Goal: Task Accomplishment & Management: Use online tool/utility

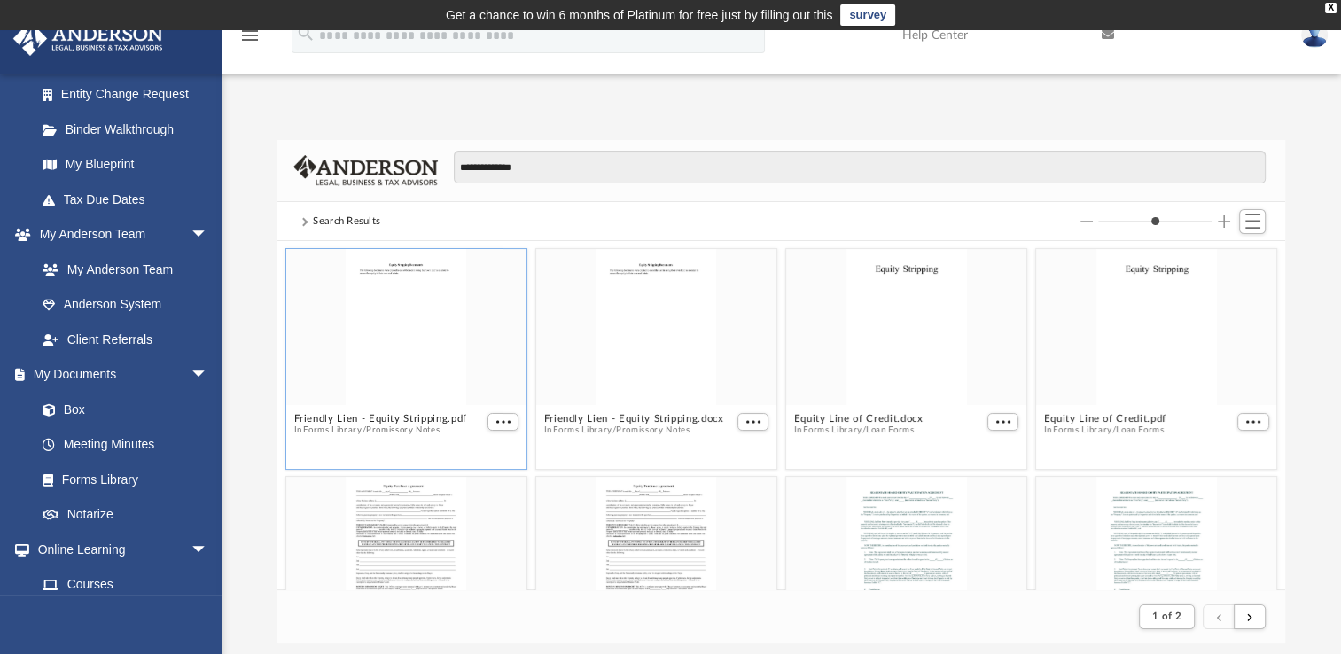
scroll to position [317, 0]
click at [95, 414] on link "Box" at bounding box center [130, 409] width 210 height 35
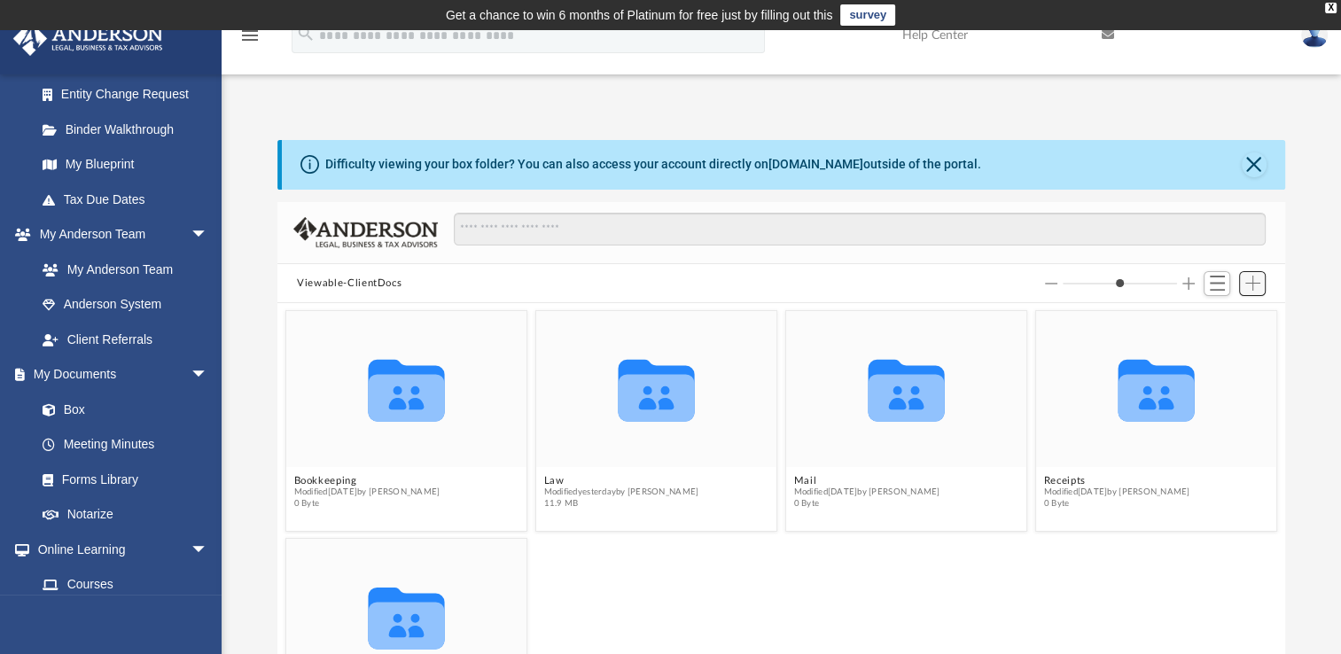
click at [1250, 288] on span "Add" at bounding box center [1252, 283] width 15 height 15
click at [1217, 320] on li "Upload" at bounding box center [1227, 318] width 57 height 19
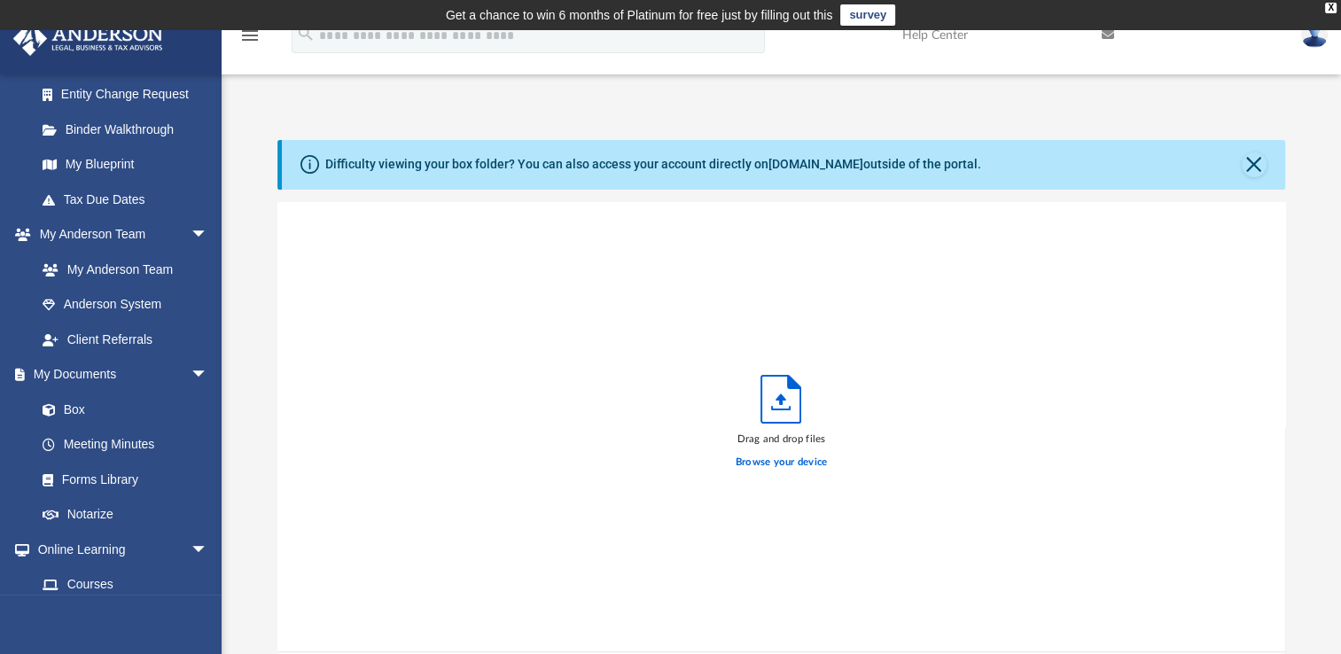
scroll to position [436, 994]
click at [1308, 213] on div "Difficulty viewing your box folder? You can also access your account directly o…" at bounding box center [782, 423] width 1120 height 566
click at [1183, 382] on div "Drag and drop files Browse your device" at bounding box center [781, 427] width 1008 height 450
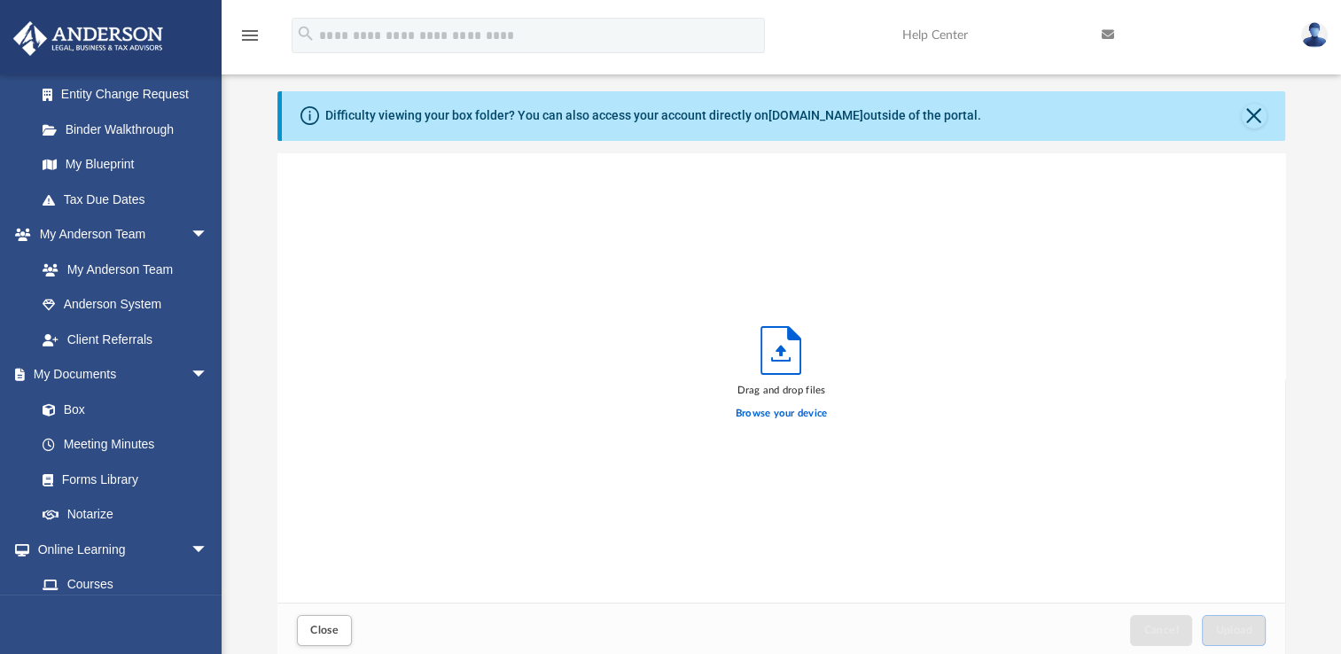
scroll to position [48, 0]
click at [191, 547] on span "arrow_drop_down" at bounding box center [208, 550] width 35 height 36
click at [191, 547] on span "arrow_drop_up" at bounding box center [208, 550] width 35 height 36
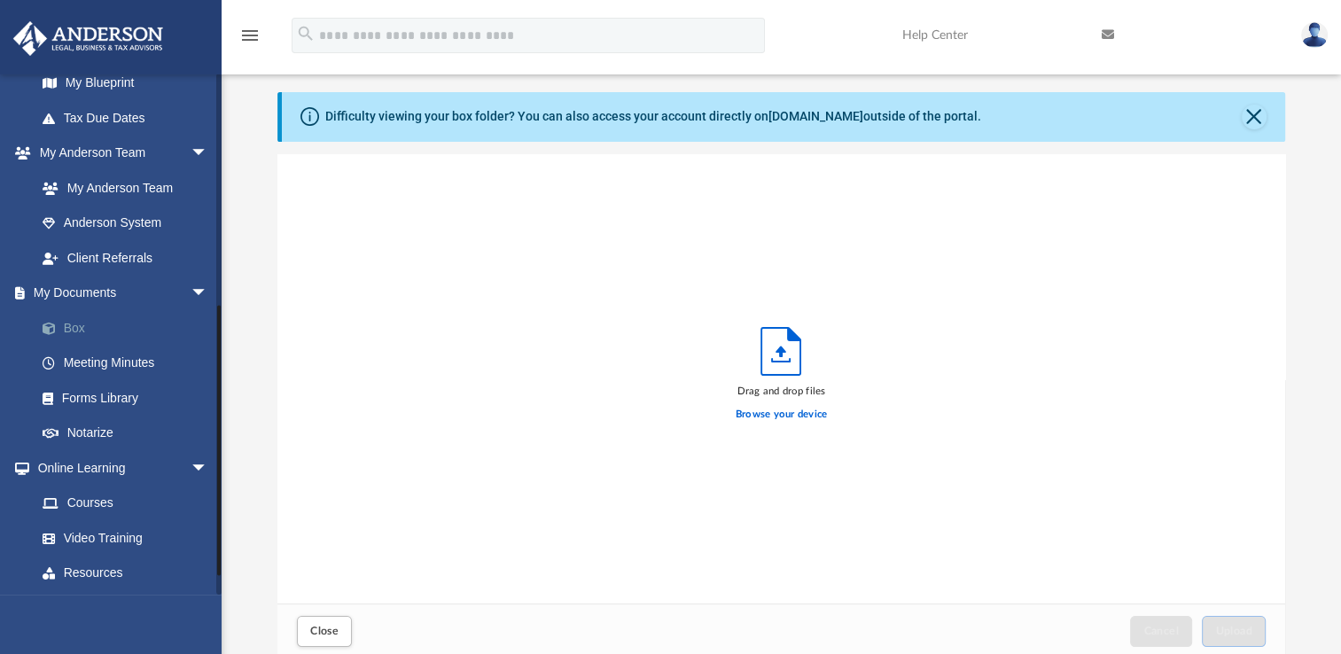
scroll to position [468, 0]
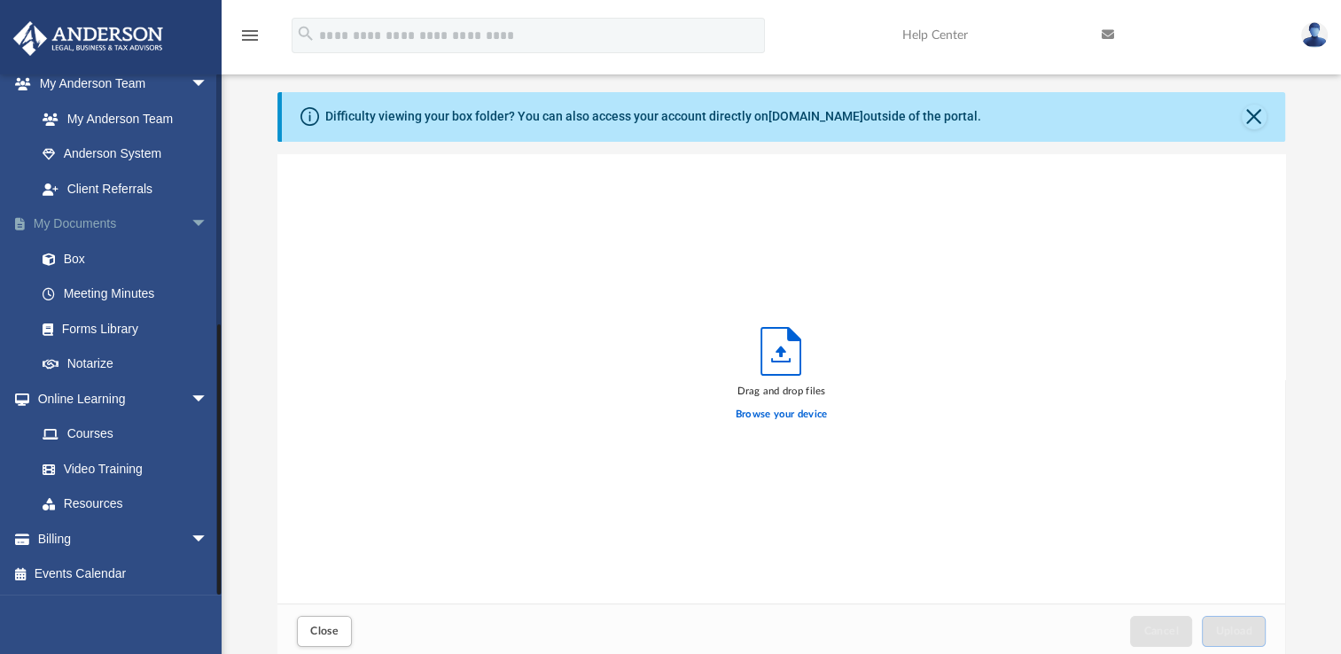
click at [191, 224] on span "arrow_drop_down" at bounding box center [208, 225] width 35 height 36
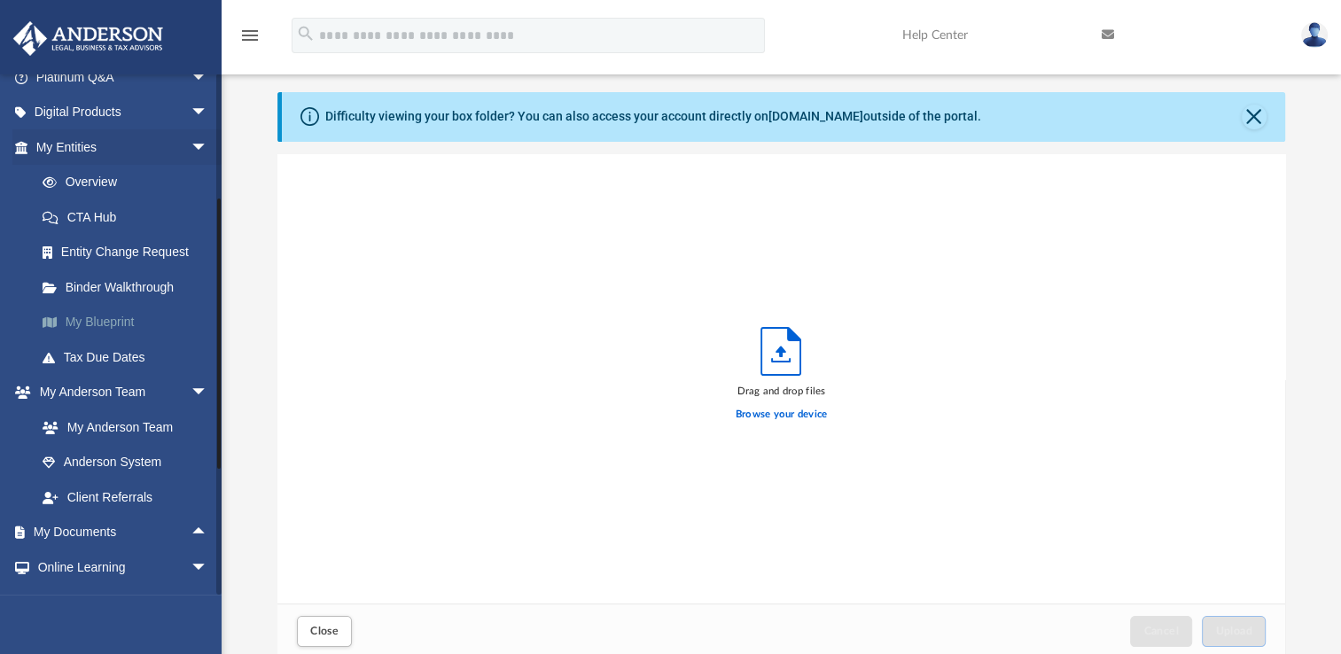
scroll to position [152, 0]
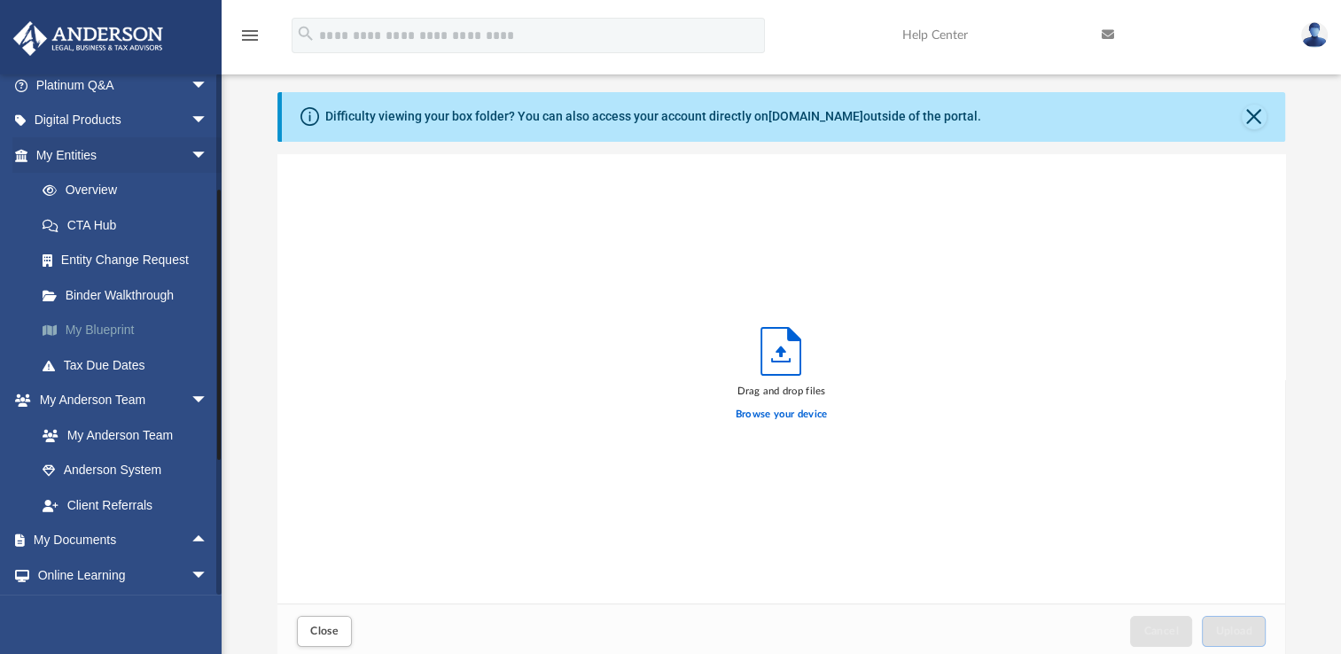
click at [89, 332] on link "My Blueprint" at bounding box center [130, 330] width 210 height 35
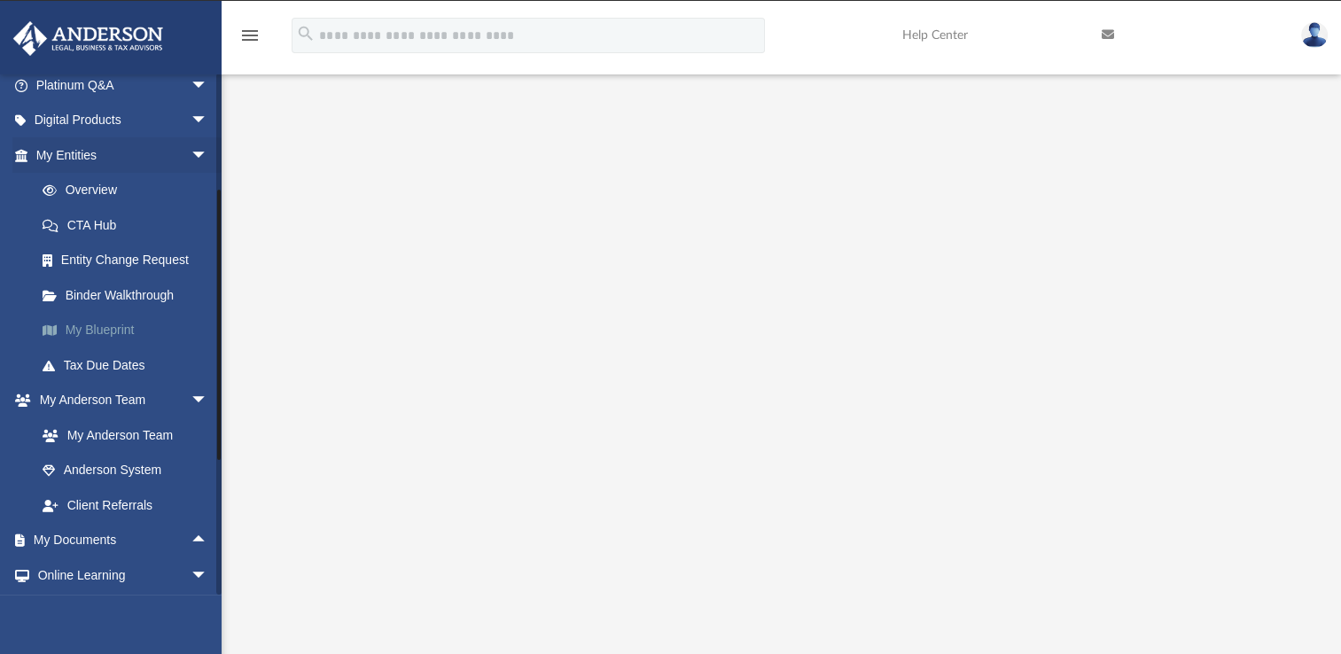
scroll to position [48, 0]
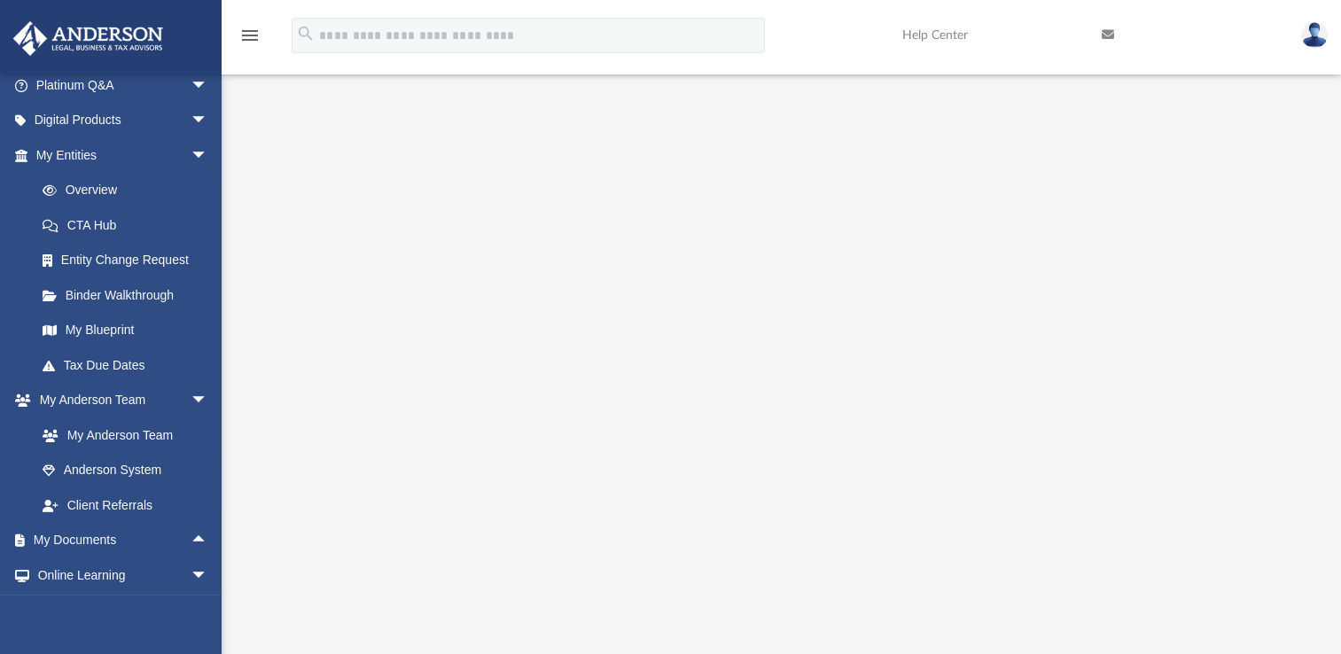
click at [265, 354] on div at bounding box center [782, 446] width 1120 height 709
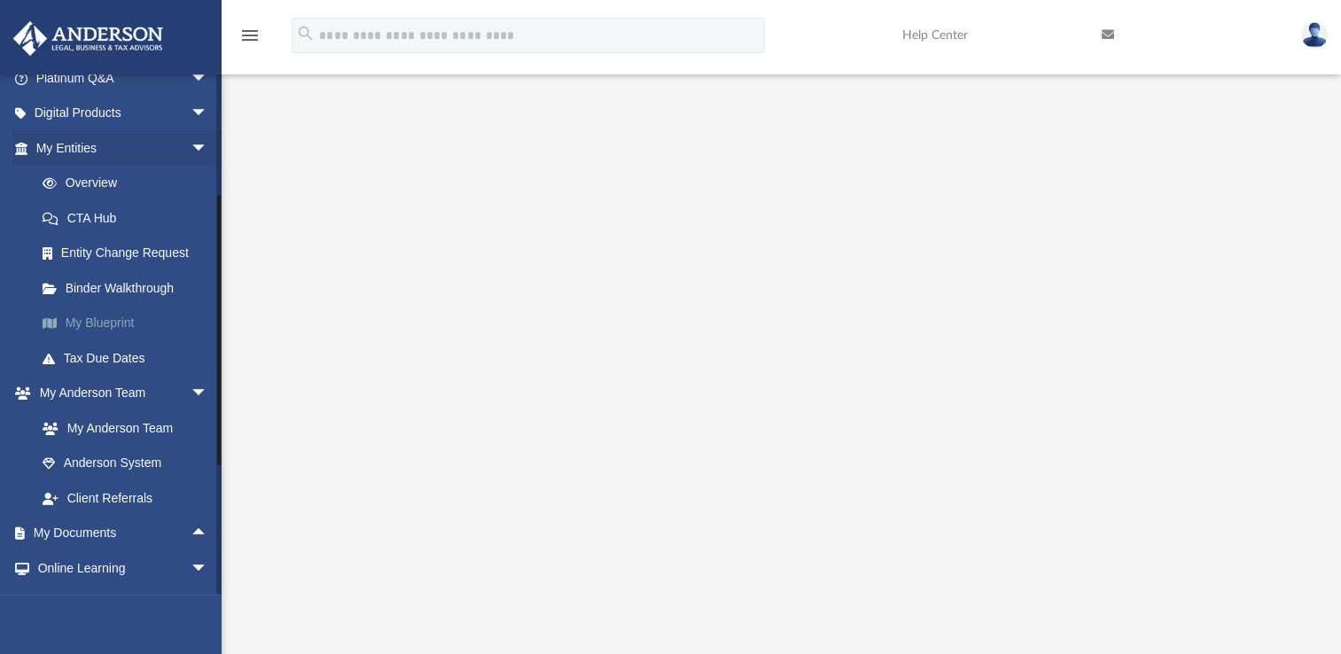
scroll to position [158, 0]
drag, startPoint x: 219, startPoint y: 310, endPoint x: 191, endPoint y: 315, distance: 27.8
click at [191, 315] on div "wimberlyjerry@aol.com Sign Out wimberlyjerry@aol.com Home Online Ordering Tax O…" at bounding box center [111, 334] width 222 height 521
click at [249, 372] on div at bounding box center [782, 446] width 1120 height 709
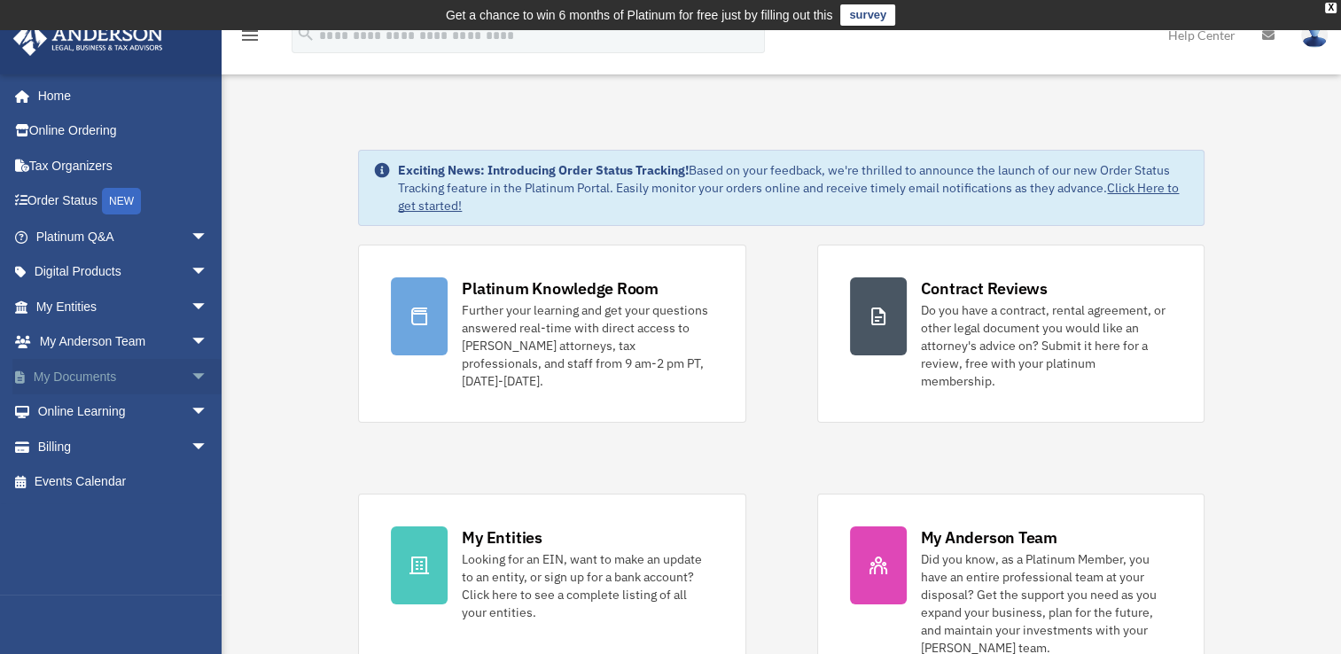
click at [191, 379] on span "arrow_drop_down" at bounding box center [208, 377] width 35 height 36
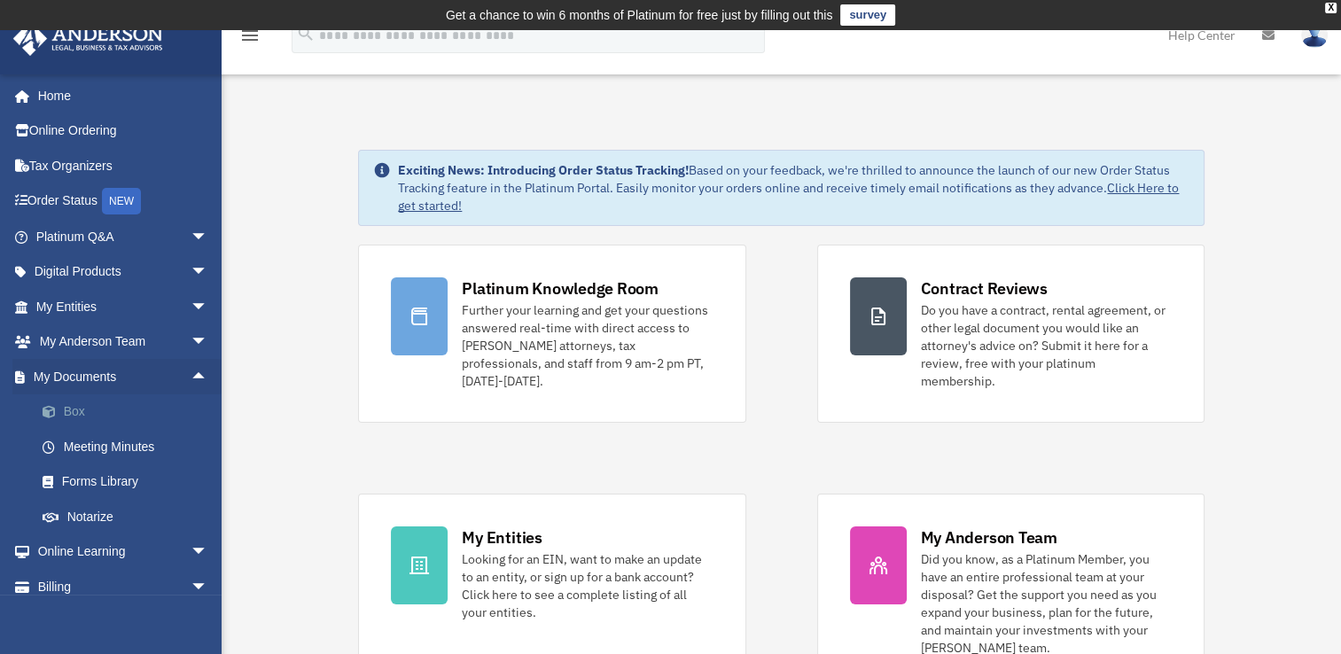
click at [79, 415] on link "Box" at bounding box center [130, 411] width 210 height 35
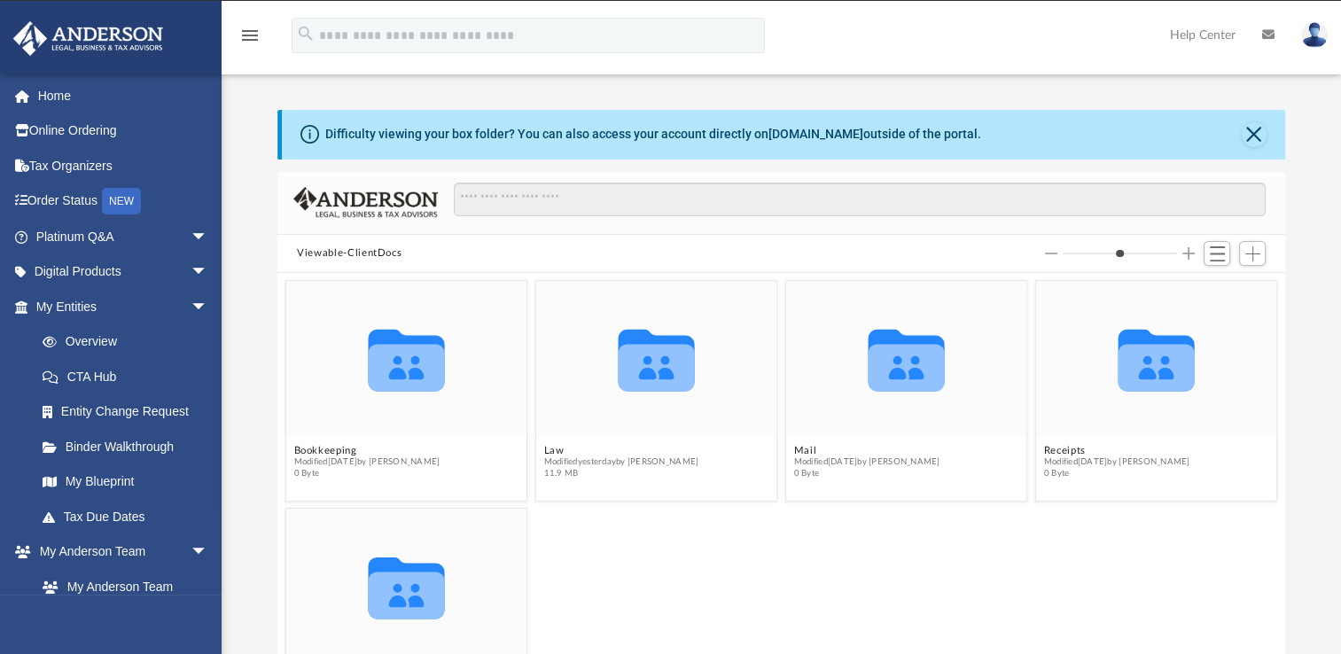
scroll to position [389, 994]
